Goal: Obtain resource: Obtain resource

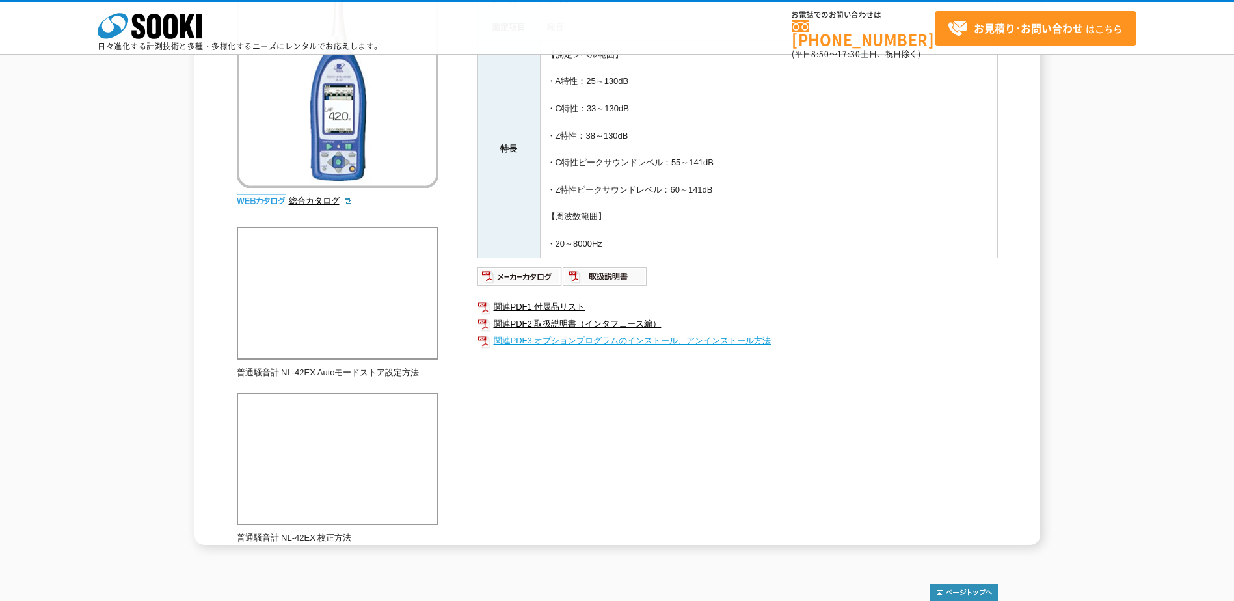
drag, startPoint x: 604, startPoint y: 278, endPoint x: 576, endPoint y: 336, distance: 64.0
click at [604, 278] on img at bounding box center [605, 276] width 85 height 21
drag, startPoint x: 903, startPoint y: 204, endPoint x: 892, endPoint y: 248, distance: 44.8
click at [903, 204] on td "【測定レベル範囲】 ・A特性：25～130dB ・C特性：33～130dB ・Z特性：38～130dB ・C特性ピークサウンドレベル：55～141dB ・Z特…" at bounding box center [768, 149] width 457 height 217
click at [561, 406] on div "計量法、JISおよびIEC規格に適合。さらに、画面は大きく見やすい3インチのカラー液晶で使いやすさを終結した騒音計です。 総合カタログ メーカー リオン 測定…" at bounding box center [617, 252] width 761 height 585
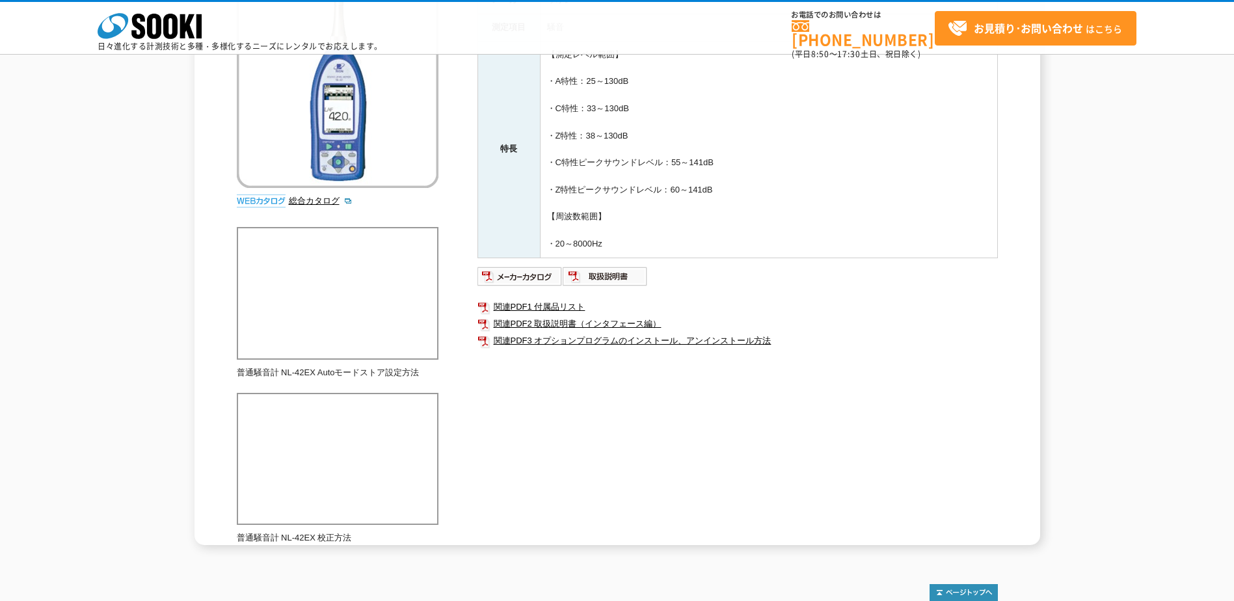
drag, startPoint x: 561, startPoint y: 406, endPoint x: 732, endPoint y: 289, distance: 207.3
click at [785, 297] on ul "関連PDF1 付属品リスト 関連PDF2 取扱説明書（インタフェース編） 関連PDF3 オプションプログラムのインストール、アンインストール方法" at bounding box center [737, 324] width 520 height 64
click at [623, 277] on img at bounding box center [605, 276] width 85 height 21
click at [1106, 231] on div "普通騒音計 普通騒音計 NL-42EX 計量法、JISおよびIEC規格に適合。さらに、画面は大きく見やすい3インチのカラー液晶で使いやすさを終結した騒音計です…" at bounding box center [617, 231] width 1234 height 628
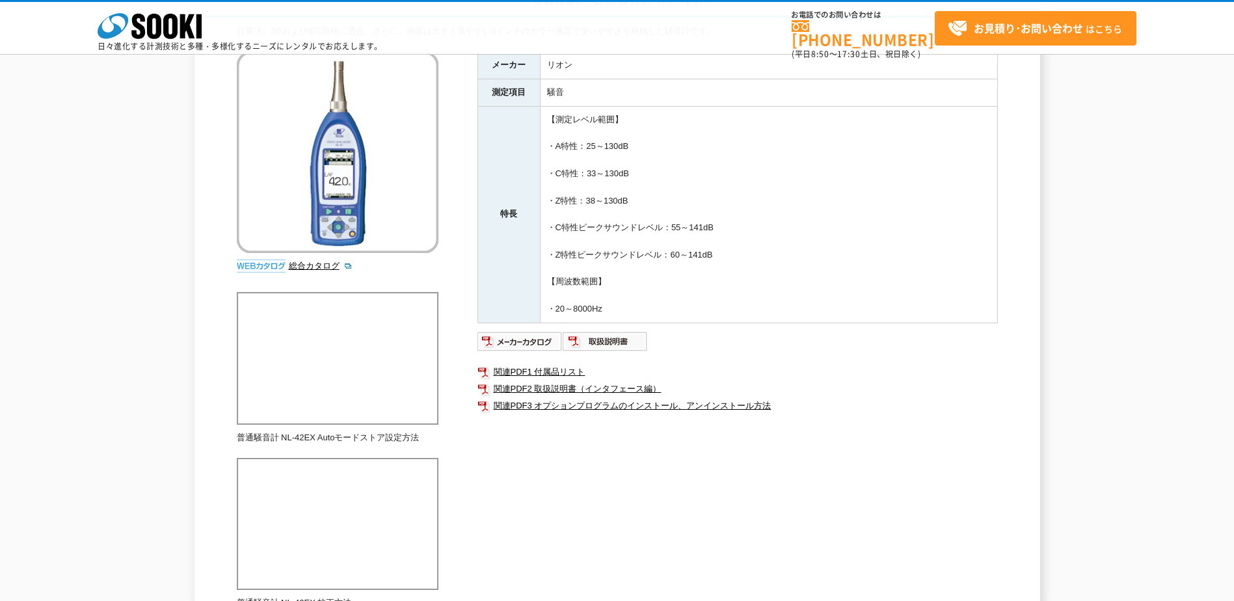
scroll to position [195, 0]
